Goal: Information Seeking & Learning: Learn about a topic

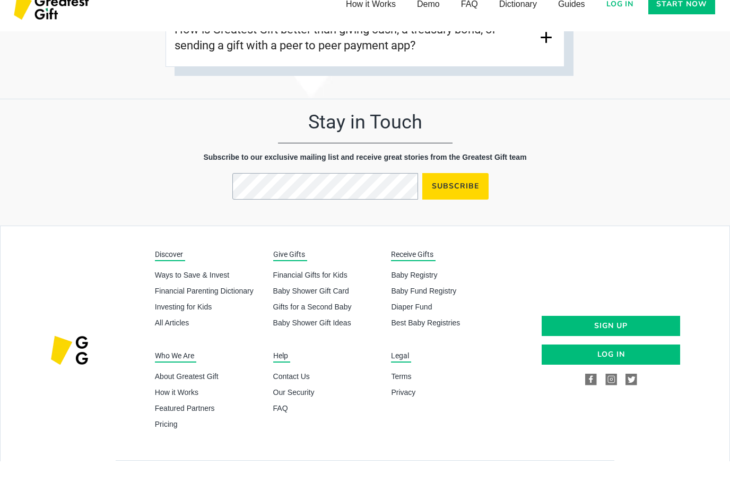
scroll to position [5162, 0]
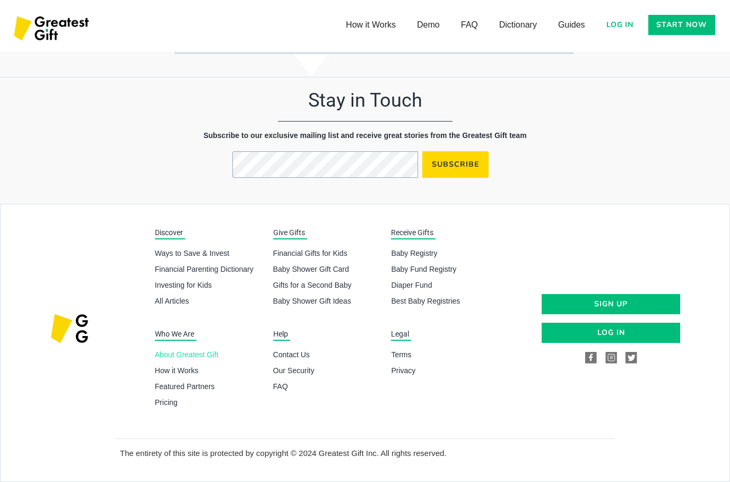
click at [189, 358] on link "About Greatest Gift" at bounding box center [210, 354] width 110 height 11
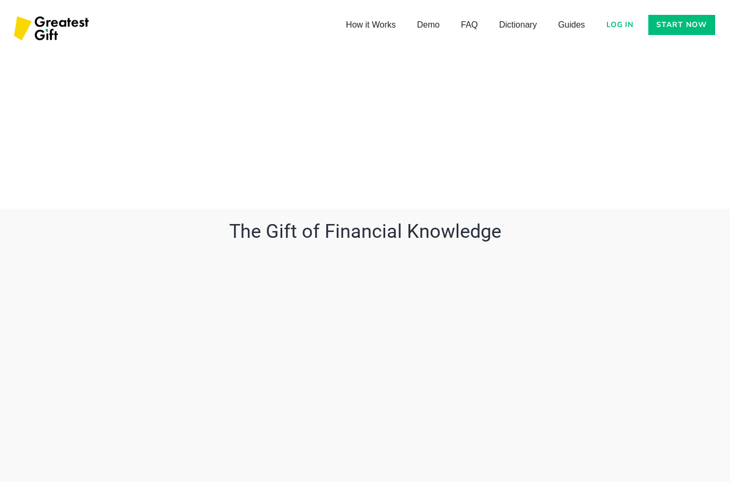
scroll to position [3688, 0]
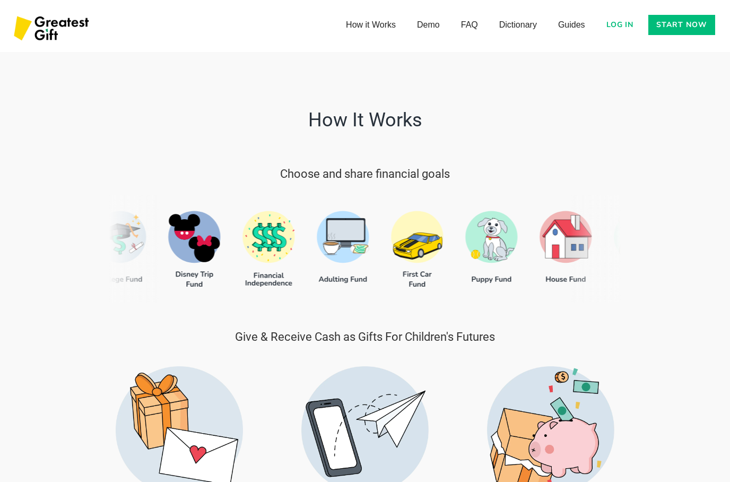
scroll to position [339, 0]
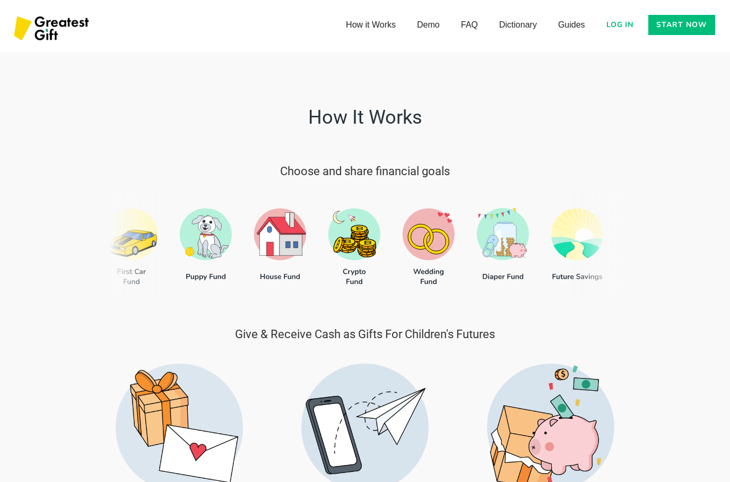
click at [163, 253] on div at bounding box center [364, 246] width 511 height 108
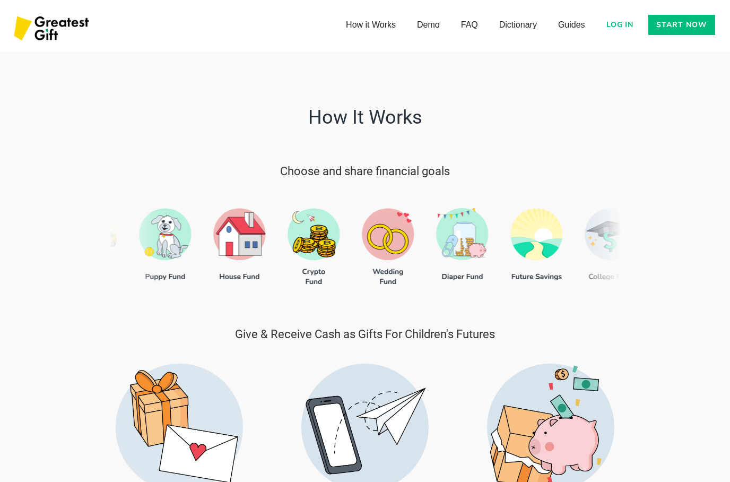
drag, startPoint x: 172, startPoint y: 255, endPoint x: 348, endPoint y: 241, distance: 176.2
click at [348, 241] on div at bounding box center [364, 246] width 511 height 108
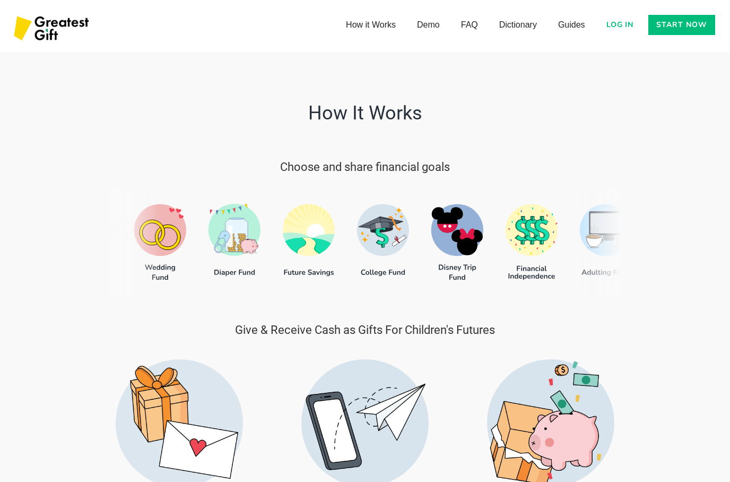
scroll to position [343, 0]
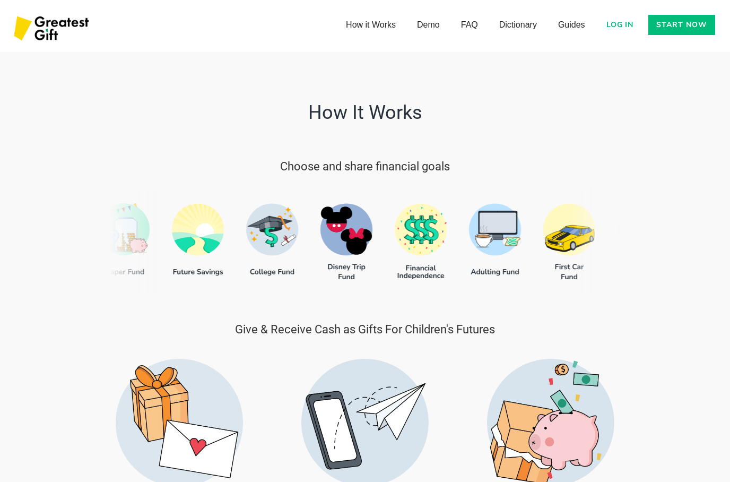
click at [566, 240] on div at bounding box center [364, 242] width 511 height 108
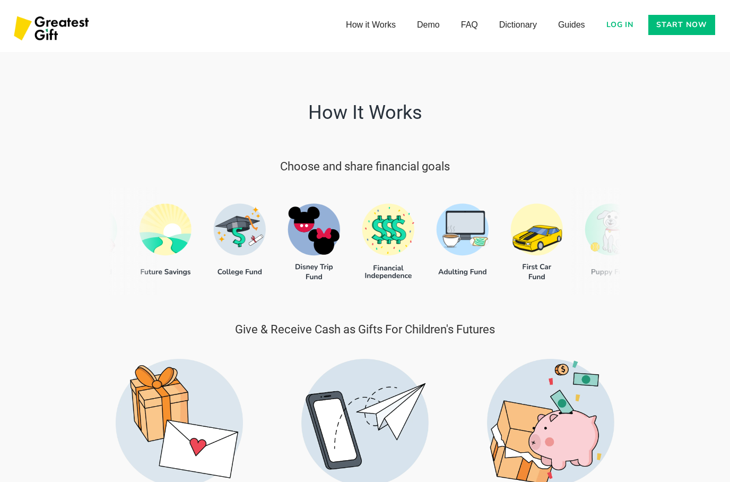
click at [545, 232] on div at bounding box center [364, 242] width 511 height 108
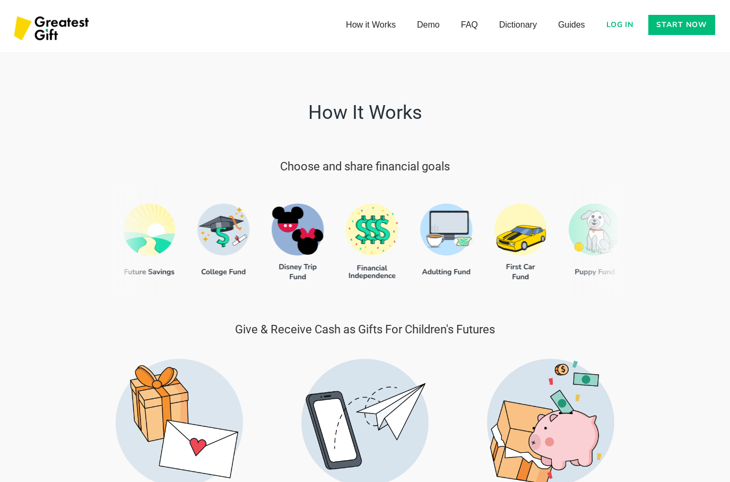
click at [513, 239] on div at bounding box center [364, 242] width 511 height 108
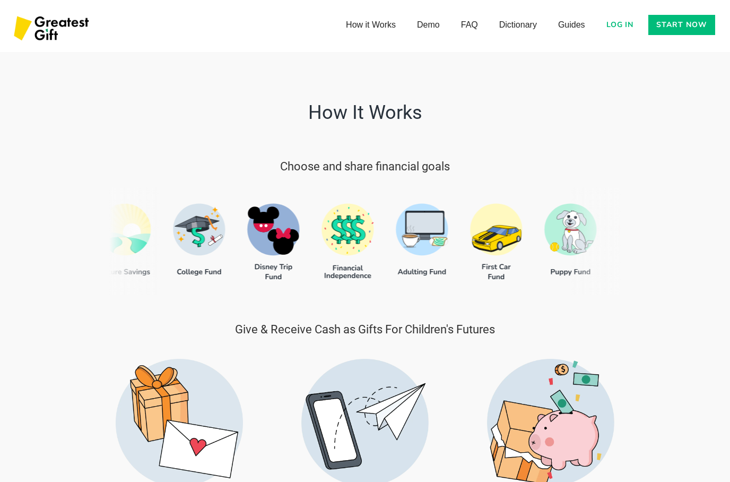
click at [460, 263] on div at bounding box center [364, 242] width 511 height 108
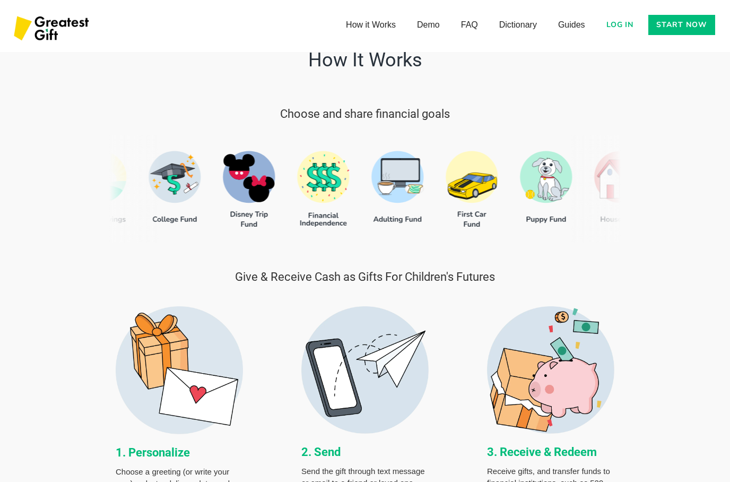
scroll to position [395, 0]
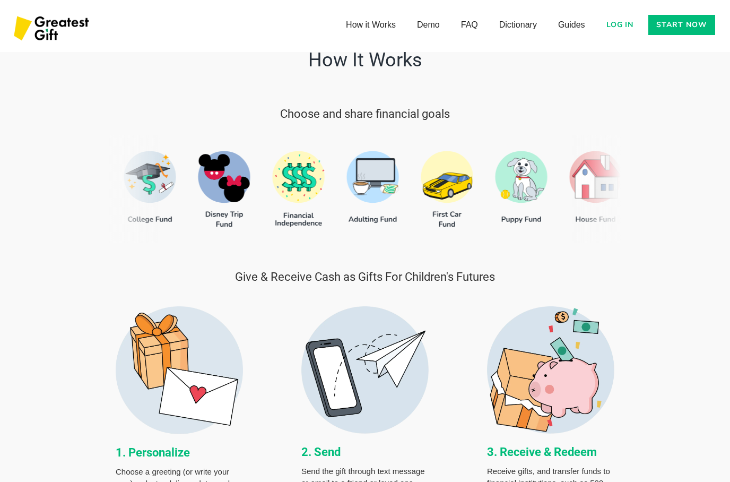
click at [454, 184] on div at bounding box center [364, 189] width 511 height 108
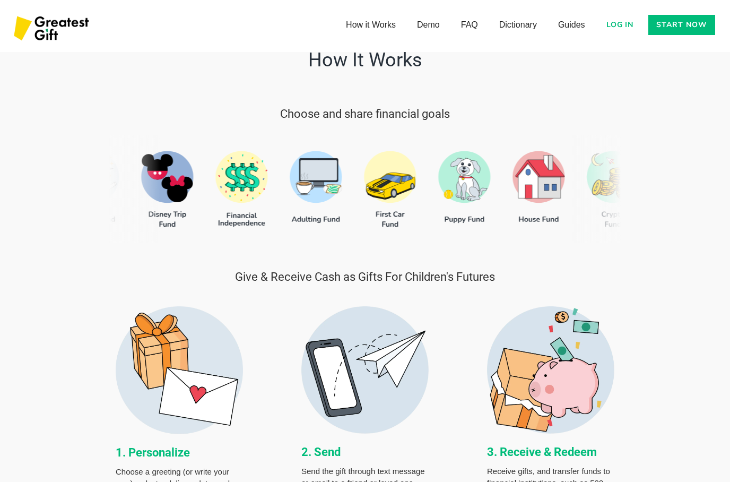
scroll to position [396, 0]
click at [685, 24] on link "Start now" at bounding box center [682, 25] width 67 height 20
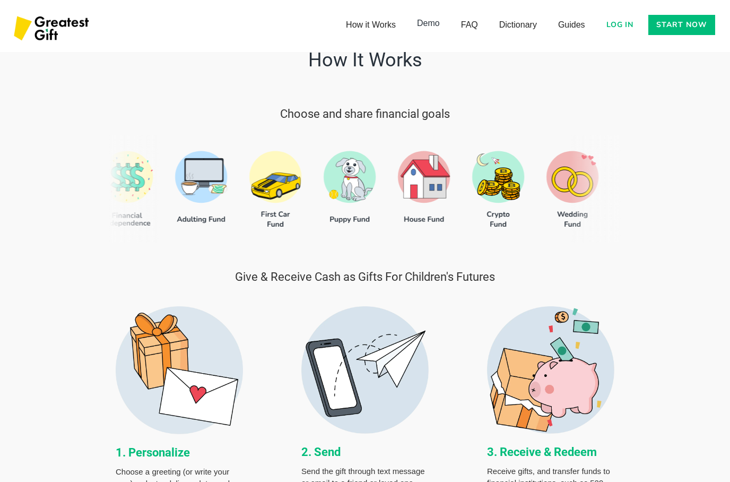
click at [436, 22] on link "Demo" at bounding box center [429, 23] width 44 height 21
